Goal: Information Seeking & Learning: Learn about a topic

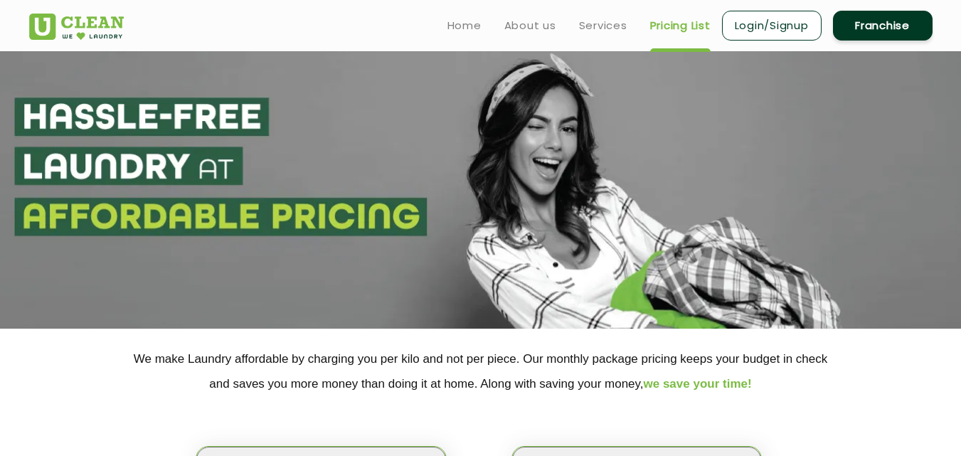
scroll to position [237, 0]
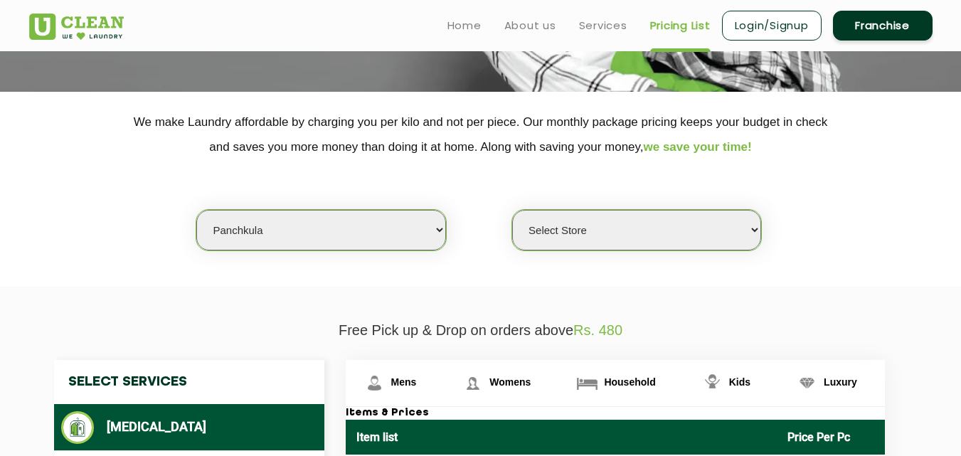
click at [259, 214] on select "Select city [GEOGRAPHIC_DATA] [GEOGRAPHIC_DATA] [GEOGRAPHIC_DATA] [GEOGRAPHIC_D…" at bounding box center [320, 230] width 249 height 41
select select "135"
click at [196, 210] on select "Select city [GEOGRAPHIC_DATA] [GEOGRAPHIC_DATA] [GEOGRAPHIC_DATA] [GEOGRAPHIC_D…" at bounding box center [320, 230] width 249 height 41
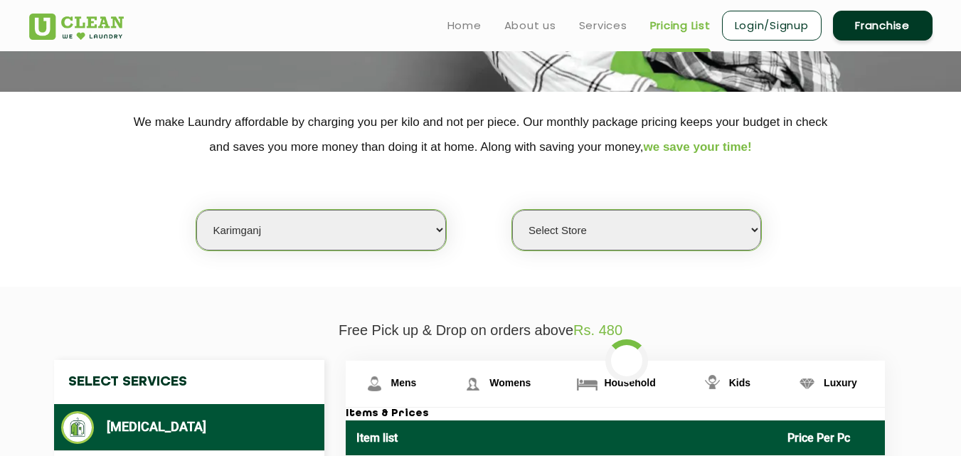
select select "0"
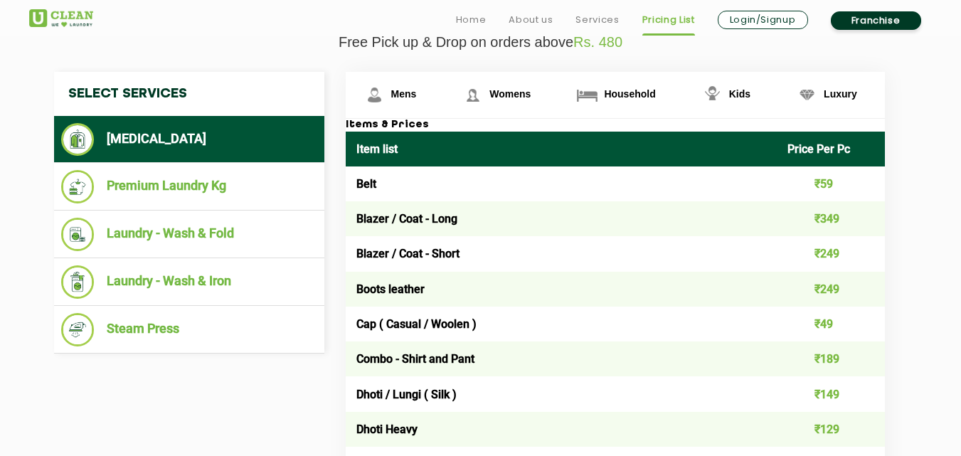
scroll to position [568, 0]
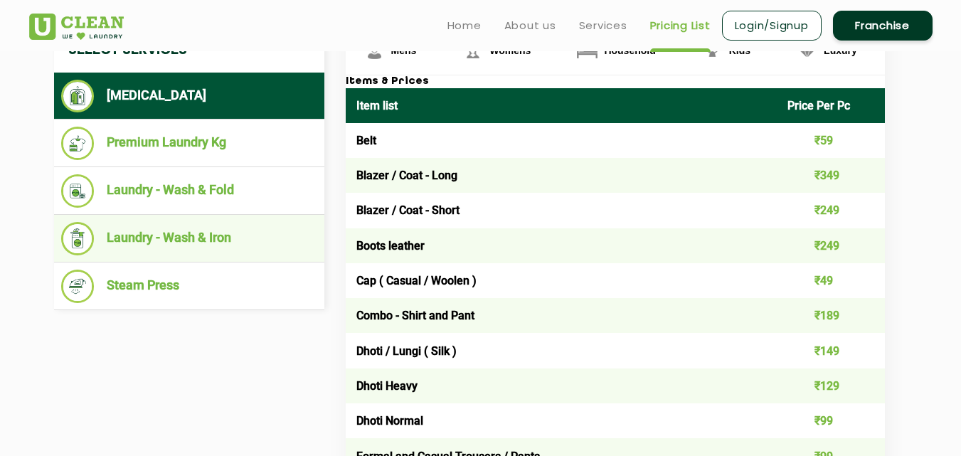
click at [186, 232] on li "Laundry - Wash & Iron" at bounding box center [189, 238] width 256 height 33
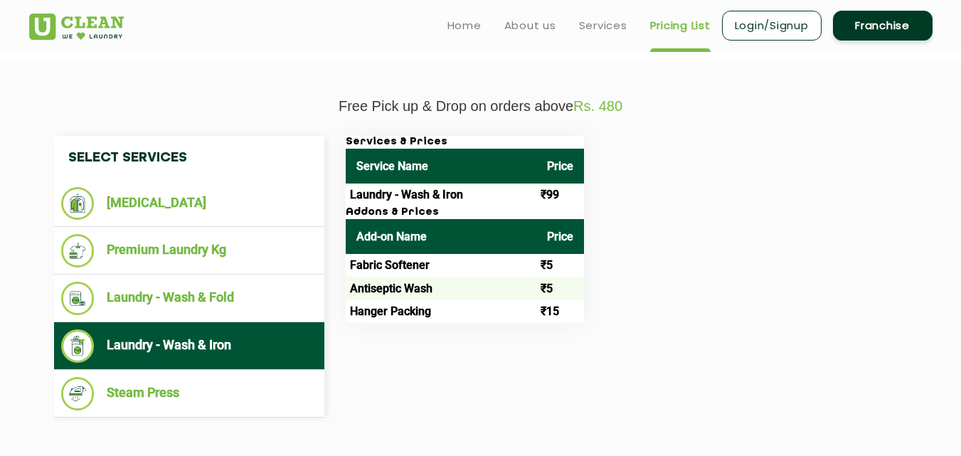
scroll to position [459, 0]
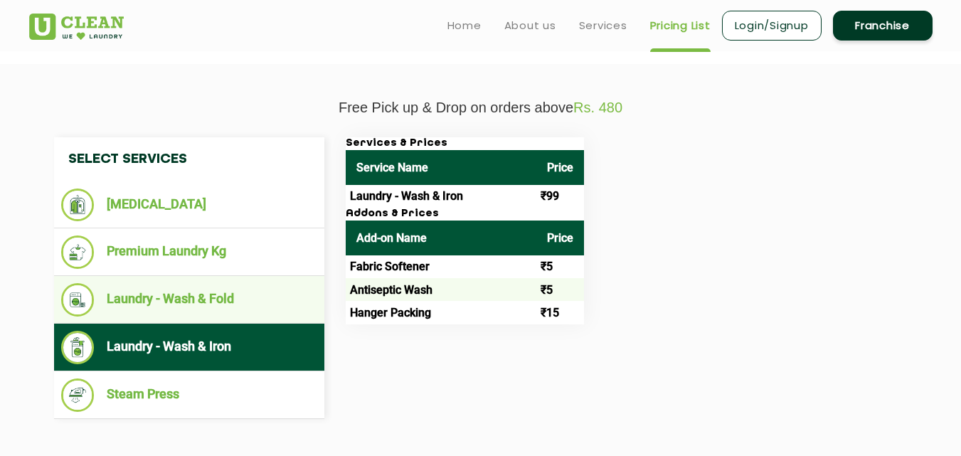
click at [187, 297] on li "Laundry - Wash & Fold" at bounding box center [189, 299] width 256 height 33
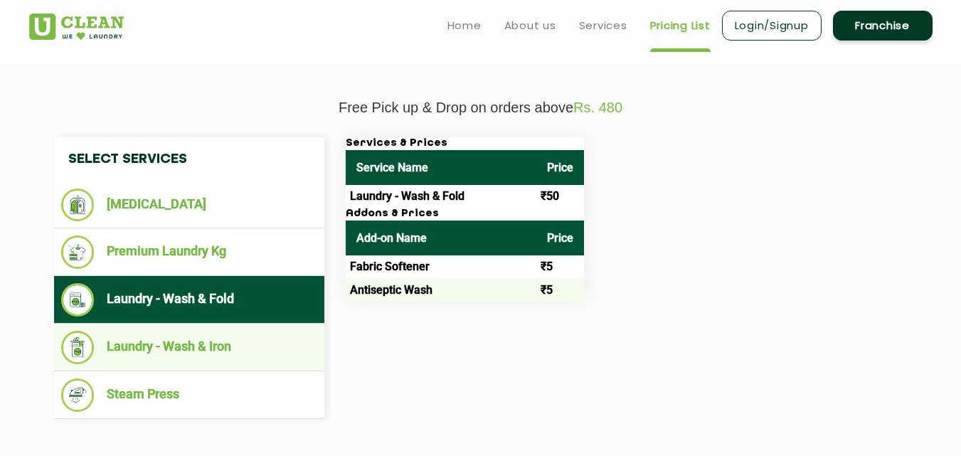
click at [192, 363] on li "Laundry - Wash & Iron" at bounding box center [189, 347] width 256 height 33
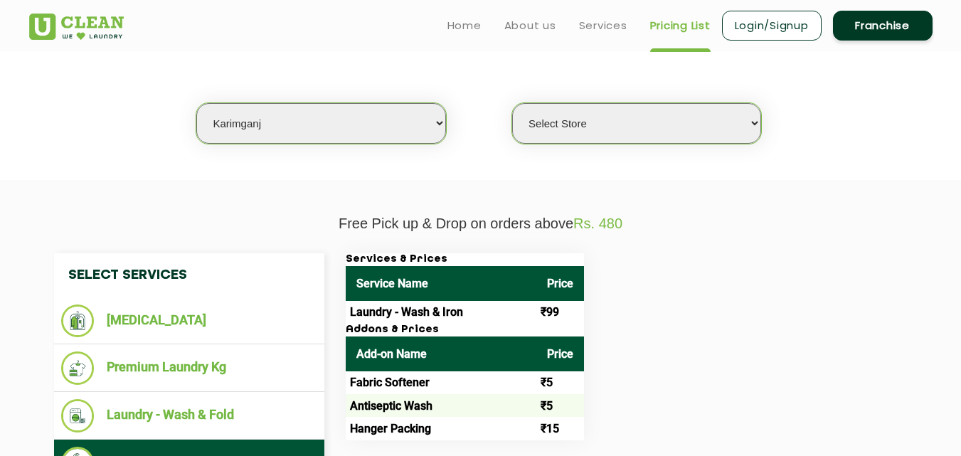
scroll to position [331, 0]
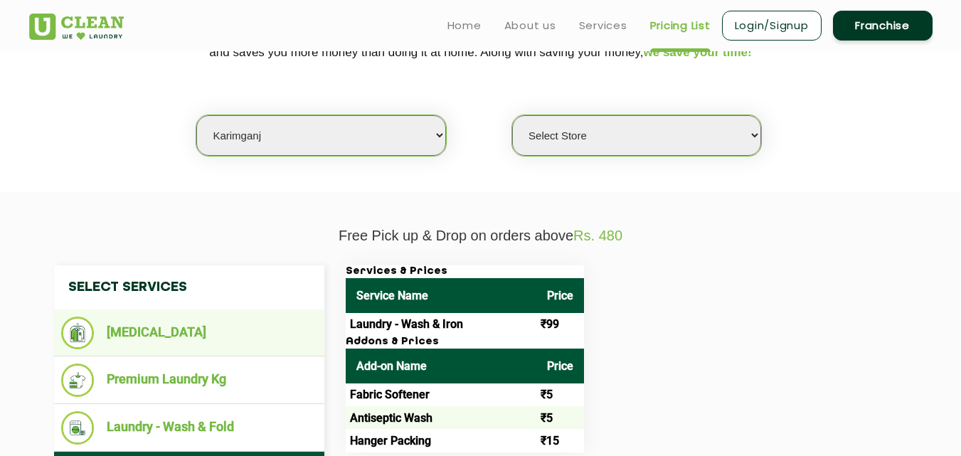
click at [149, 335] on li "[MEDICAL_DATA]" at bounding box center [189, 332] width 256 height 33
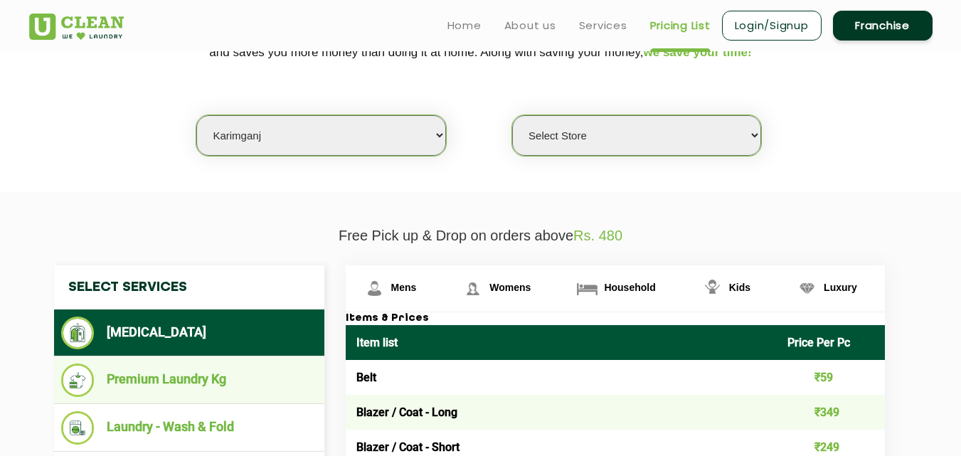
click at [143, 382] on li "Premium Laundry Kg" at bounding box center [189, 379] width 256 height 33
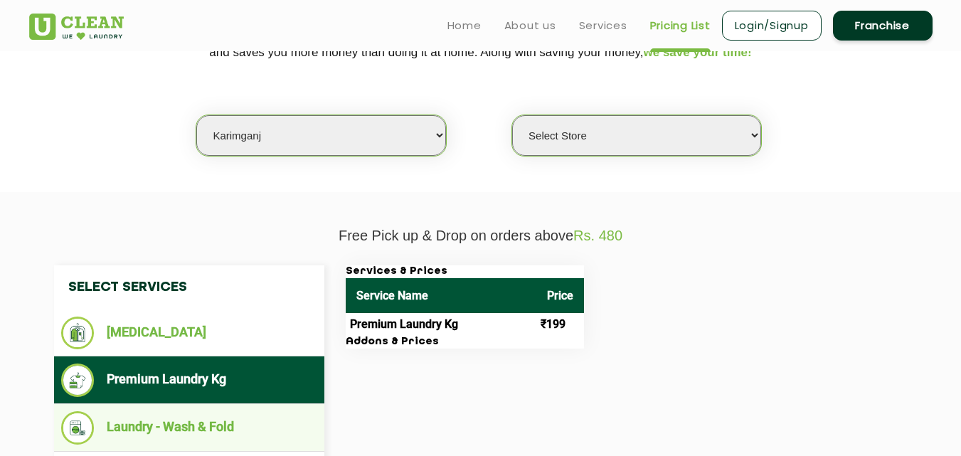
click at [186, 419] on li "Laundry - Wash & Fold" at bounding box center [189, 427] width 256 height 33
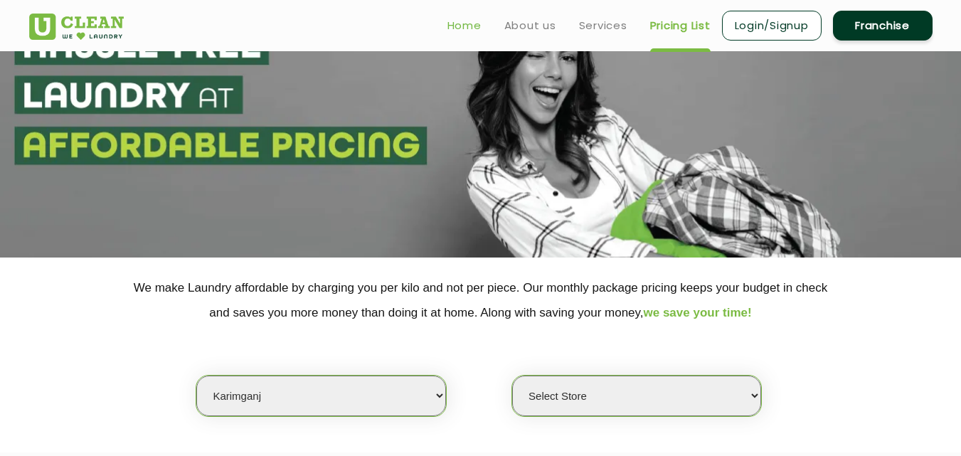
scroll to position [70, 0]
